Goal: Navigation & Orientation: Find specific page/section

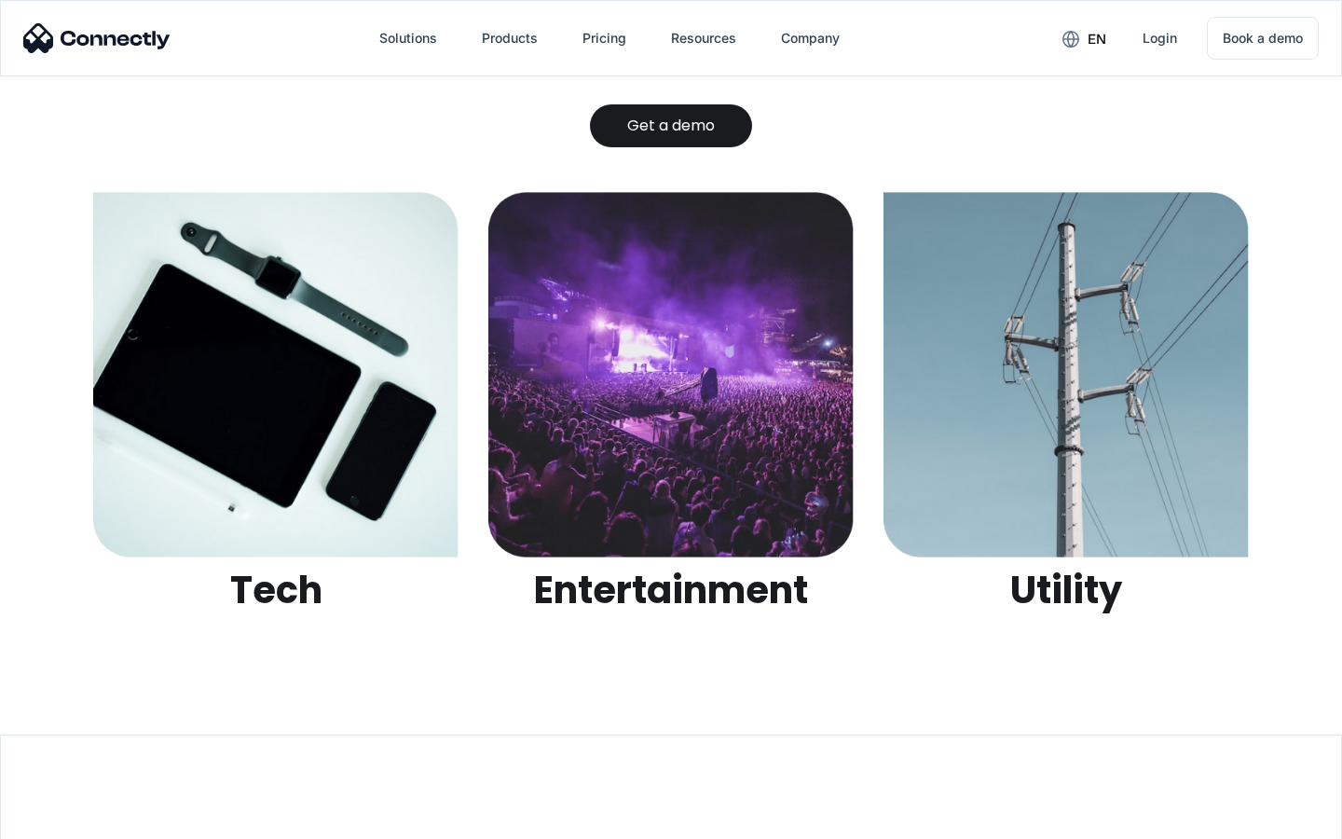
scroll to position [5882, 0]
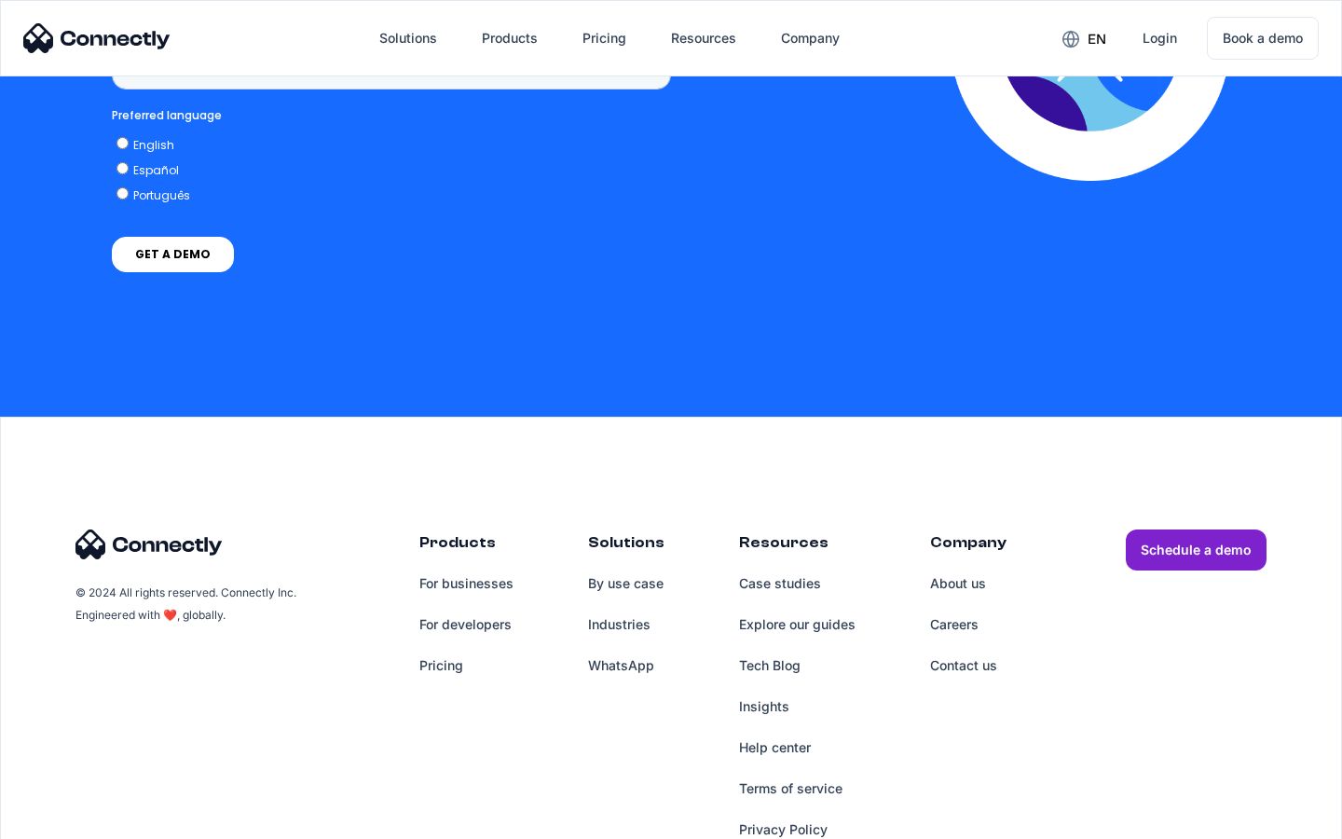
scroll to position [1413, 0]
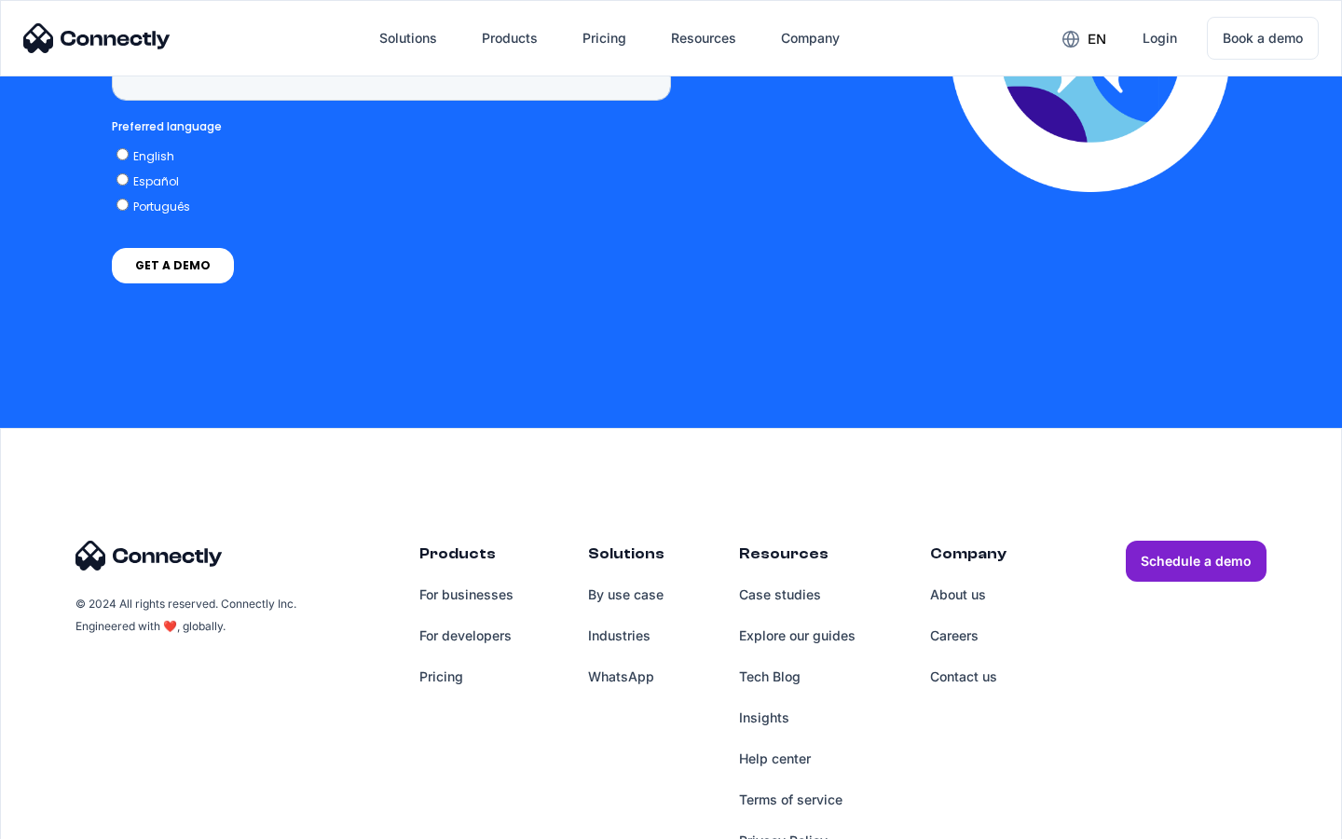
scroll to position [7685, 0]
